Goal: Transaction & Acquisition: Purchase product/service

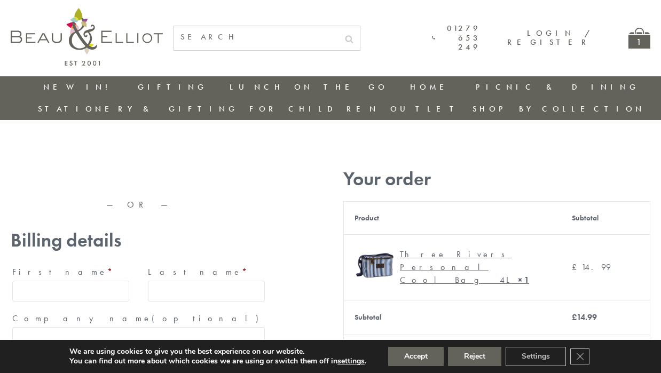
type input "[EMAIL_ADDRESS][DOMAIN_NAME]"
type input "Maria"
type input "Williams"
type input "23, Scottsdale, Happytown"
type input "London"
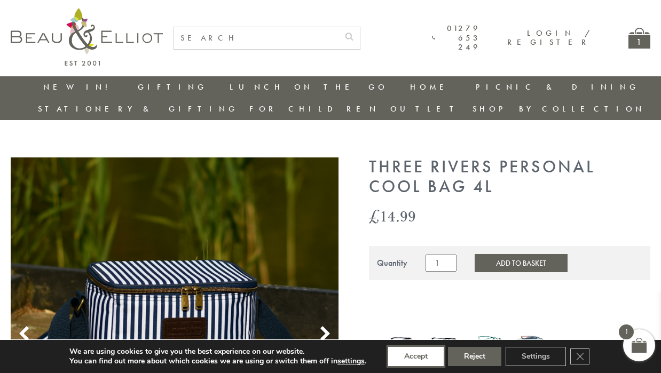
click at [417, 357] on button "Accept" at bounding box center [416, 356] width 56 height 19
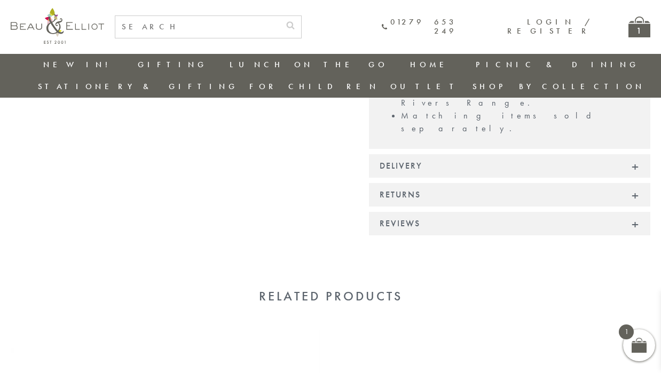
scroll to position [807, 0]
